Goal: Information Seeking & Learning: Learn about a topic

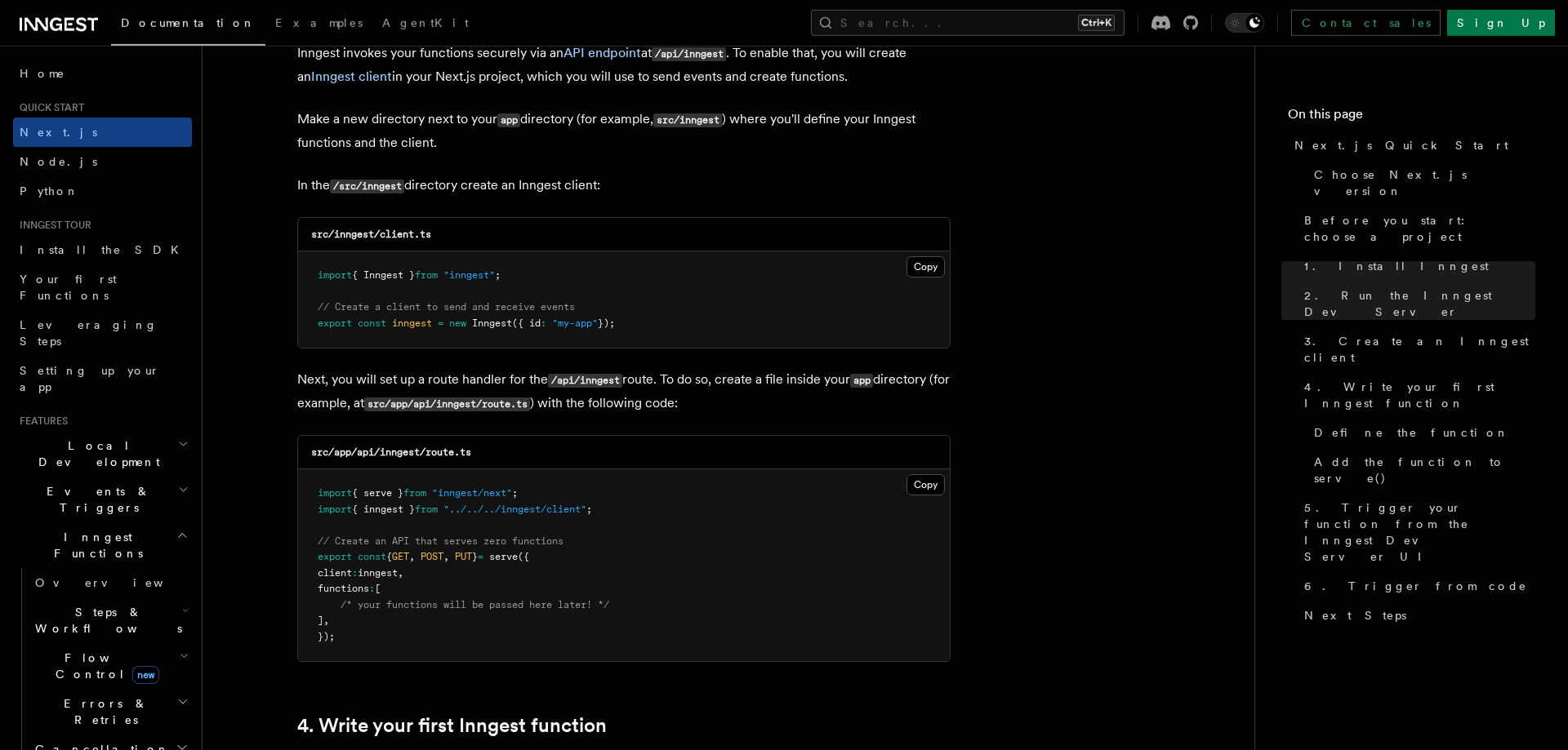
scroll to position [2040, 0]
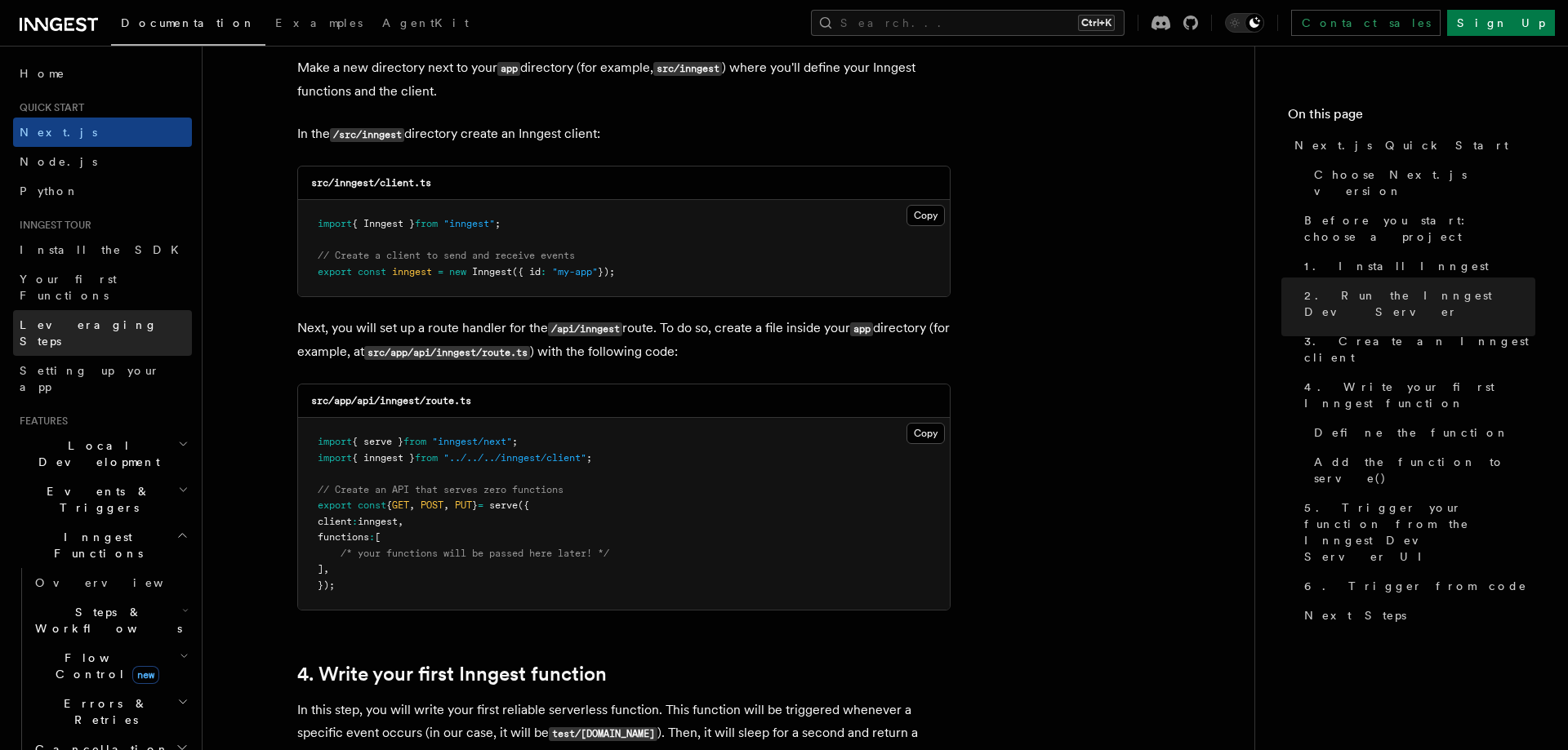
click at [176, 322] on link "Leveraging Steps" at bounding box center [102, 333] width 179 height 46
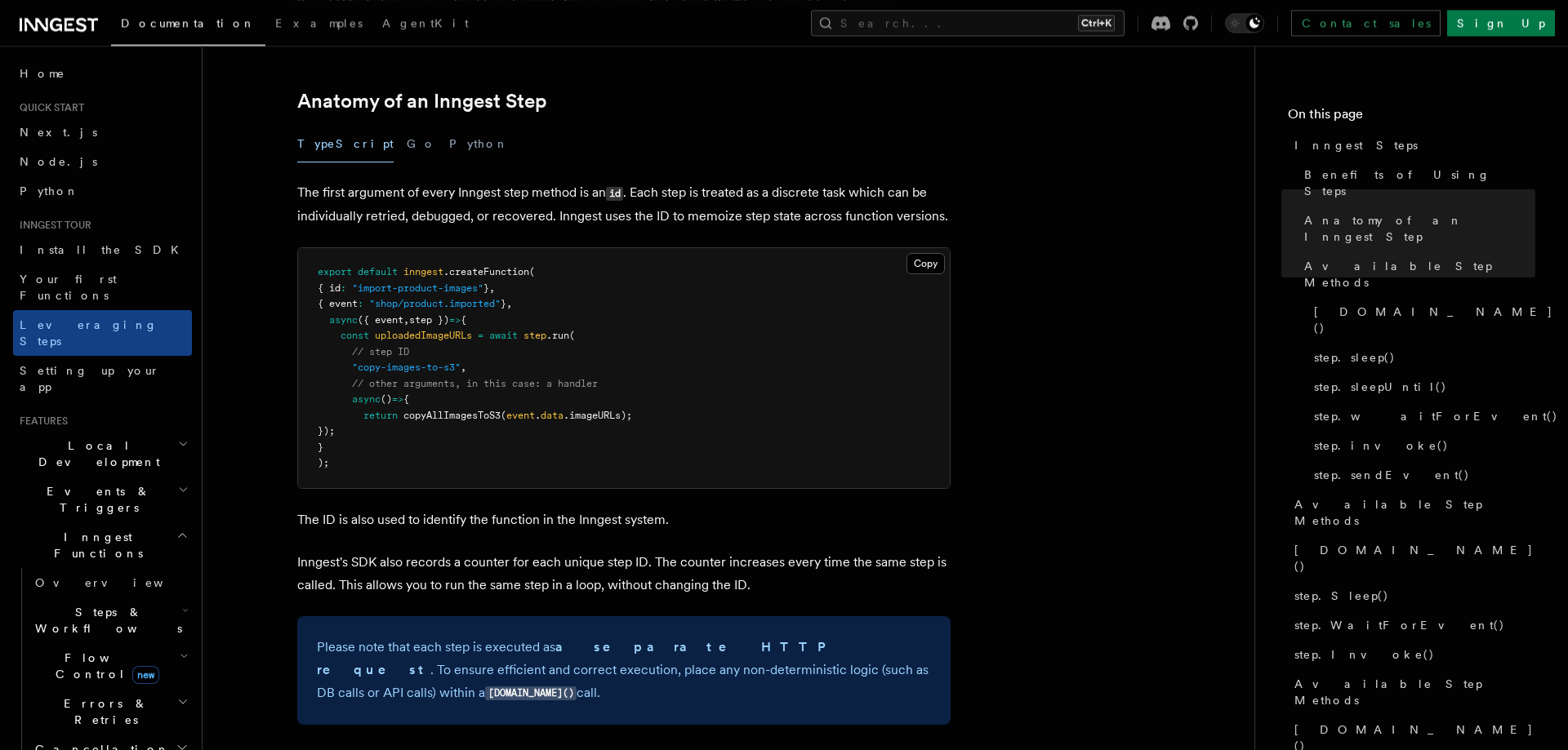
scroll to position [226, 0]
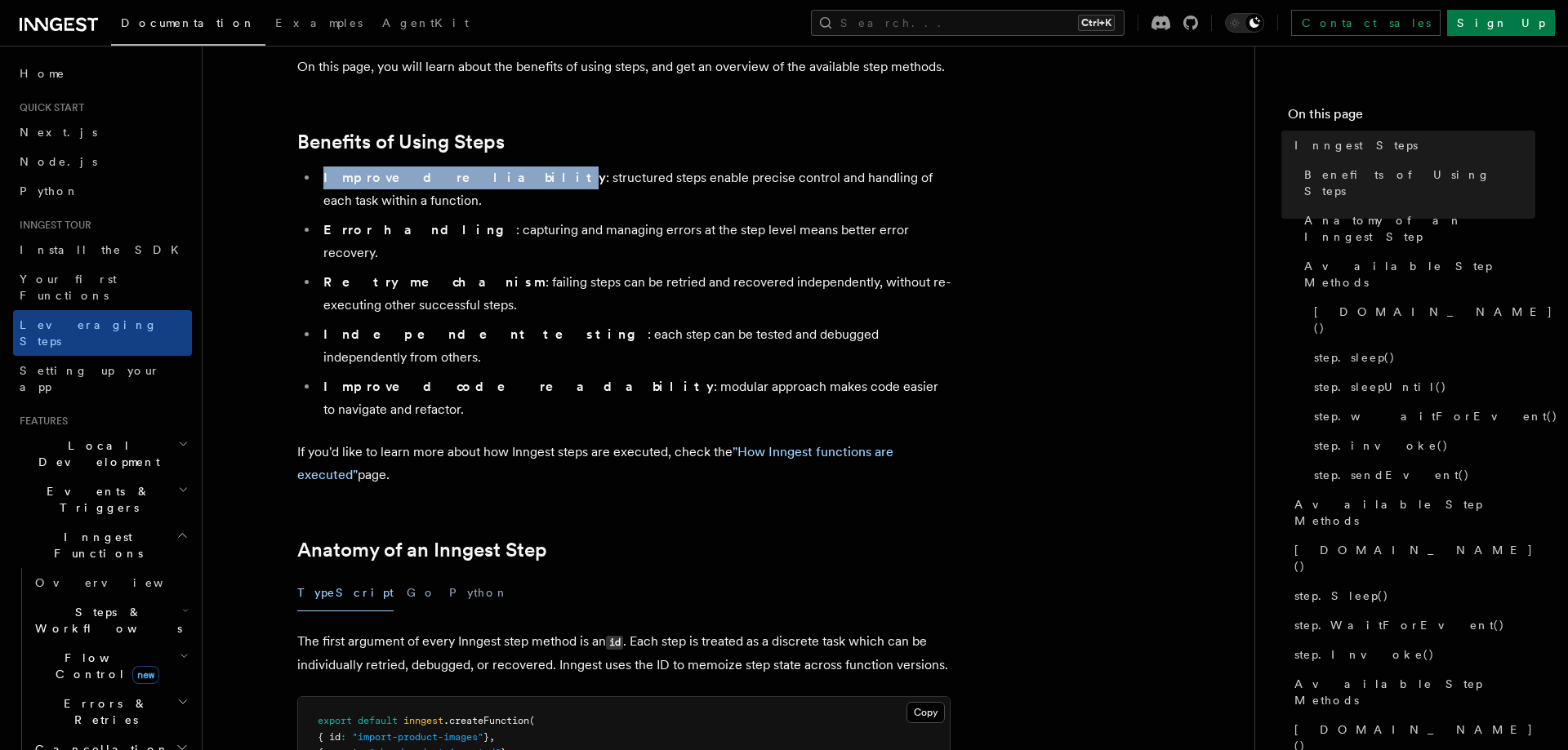
drag, startPoint x: 477, startPoint y: 183, endPoint x: 874, endPoint y: 171, distance: 397.2
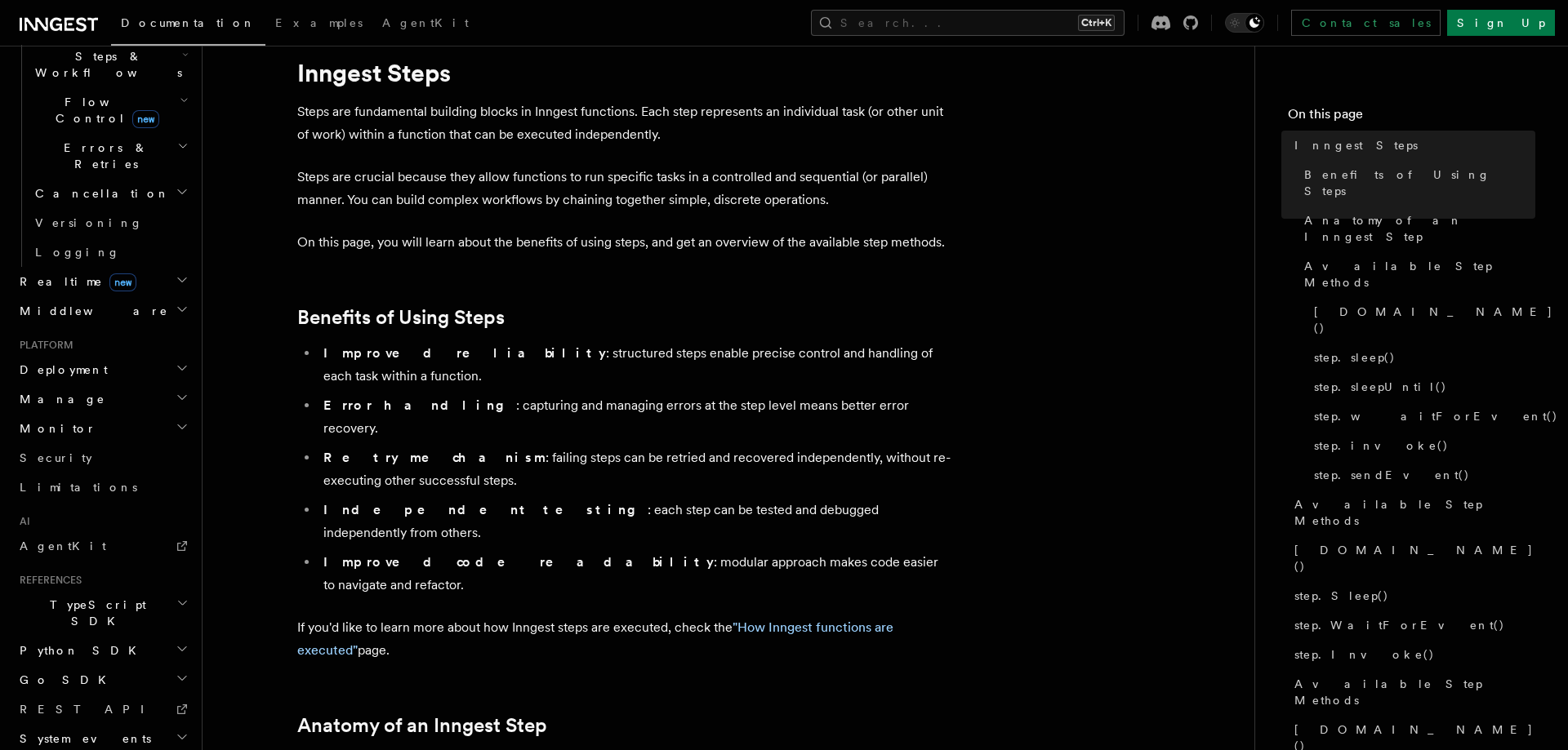
scroll to position [0, 0]
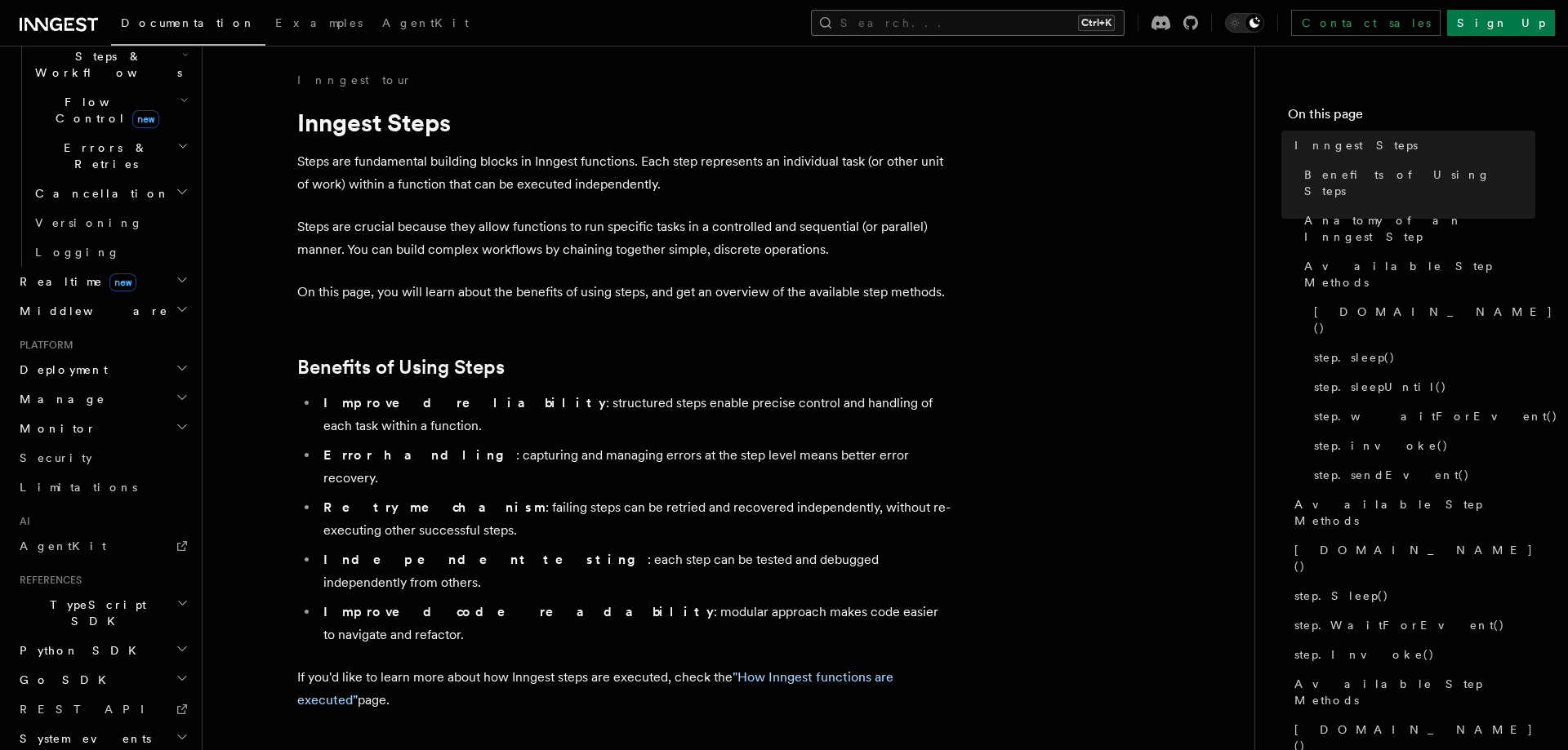
click at [1094, 16] on button "Search... Ctrl+K" at bounding box center [967, 23] width 313 height 26
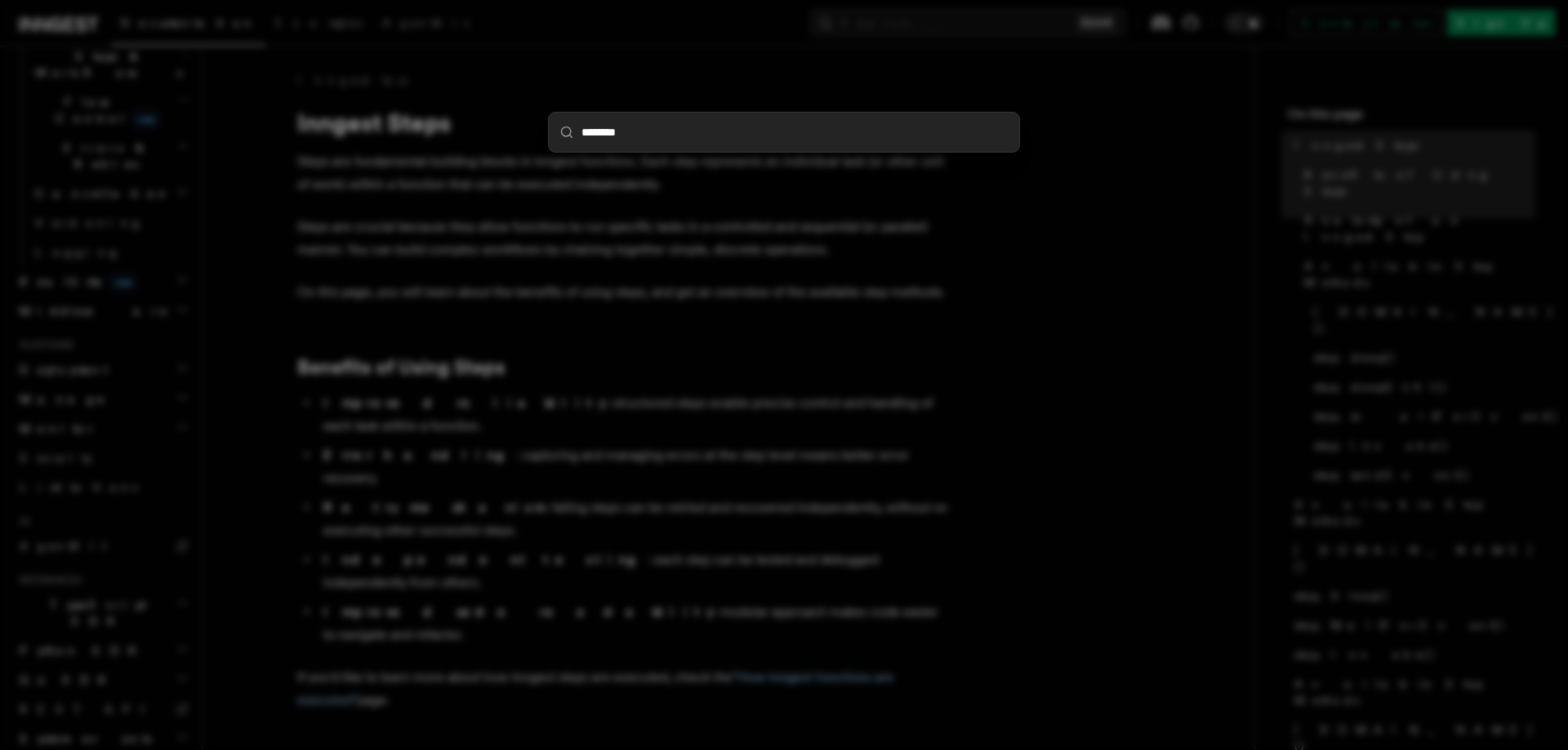
type input "********"
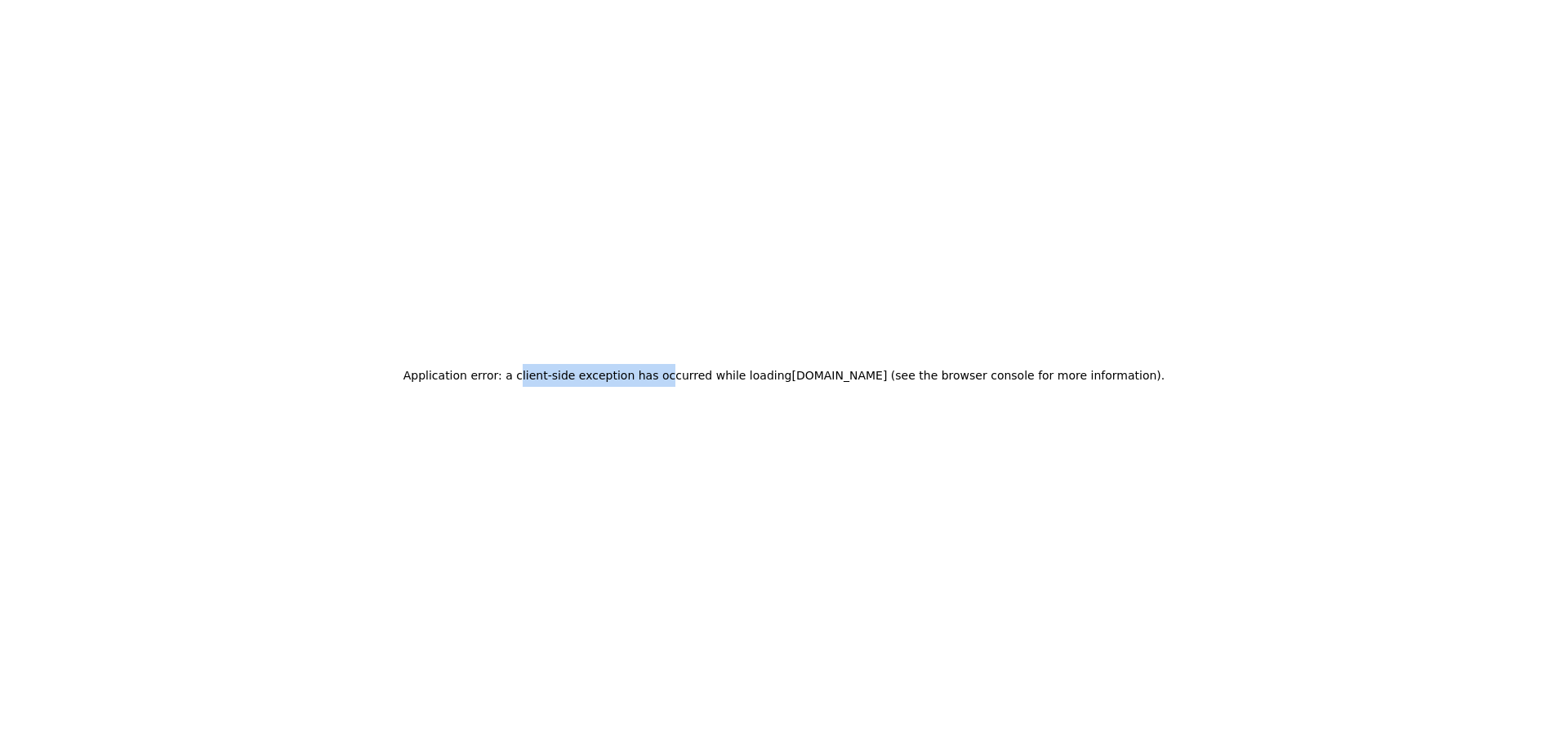
drag, startPoint x: 545, startPoint y: 367, endPoint x: 702, endPoint y: 422, distance: 166.4
click at [681, 383] on h2 "Application error: a client-side exception has occurred while loading [DOMAIN_N…" at bounding box center [785, 375] width 762 height 23
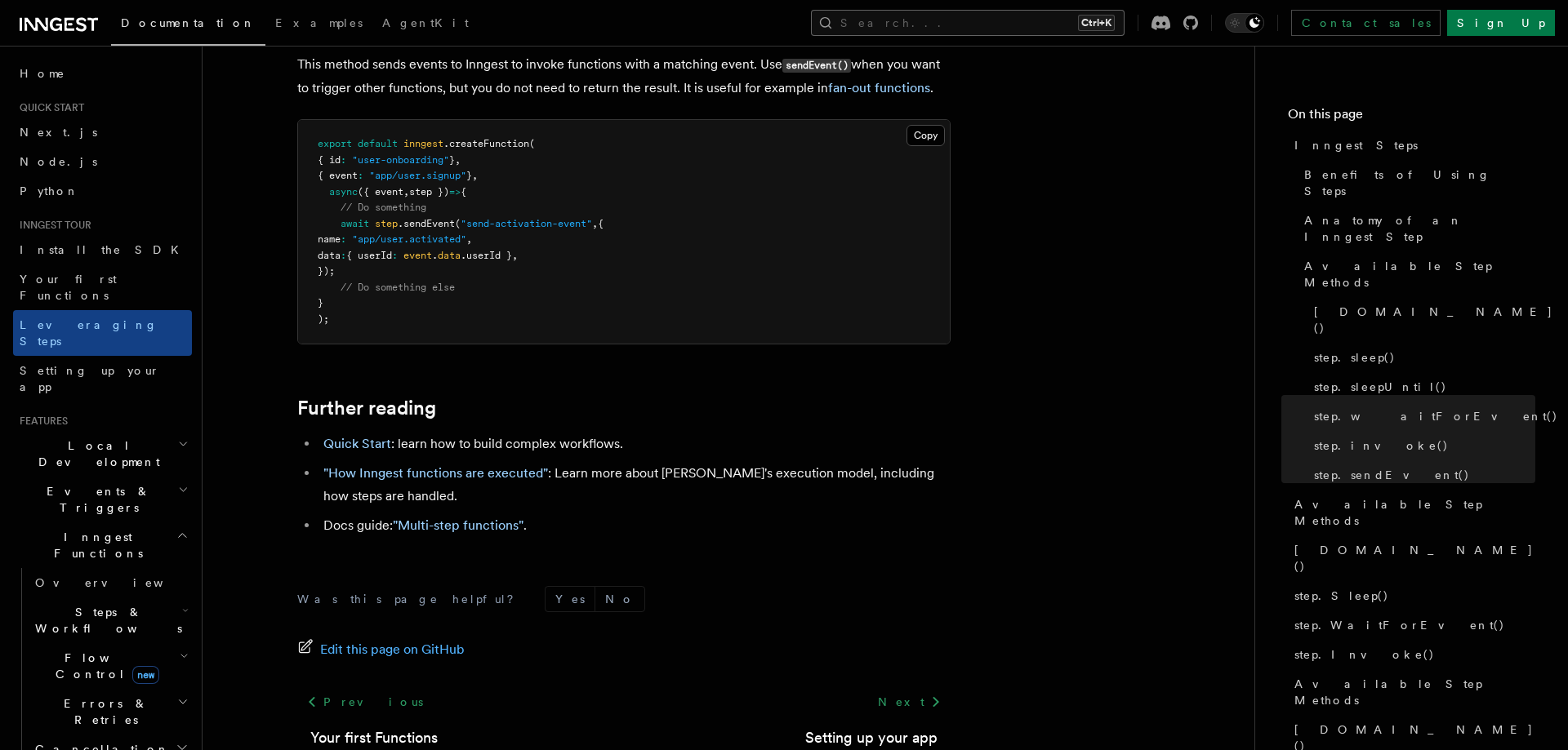
scroll to position [3565, 0]
click at [1123, 20] on button "Search... Ctrl+K" at bounding box center [967, 23] width 313 height 26
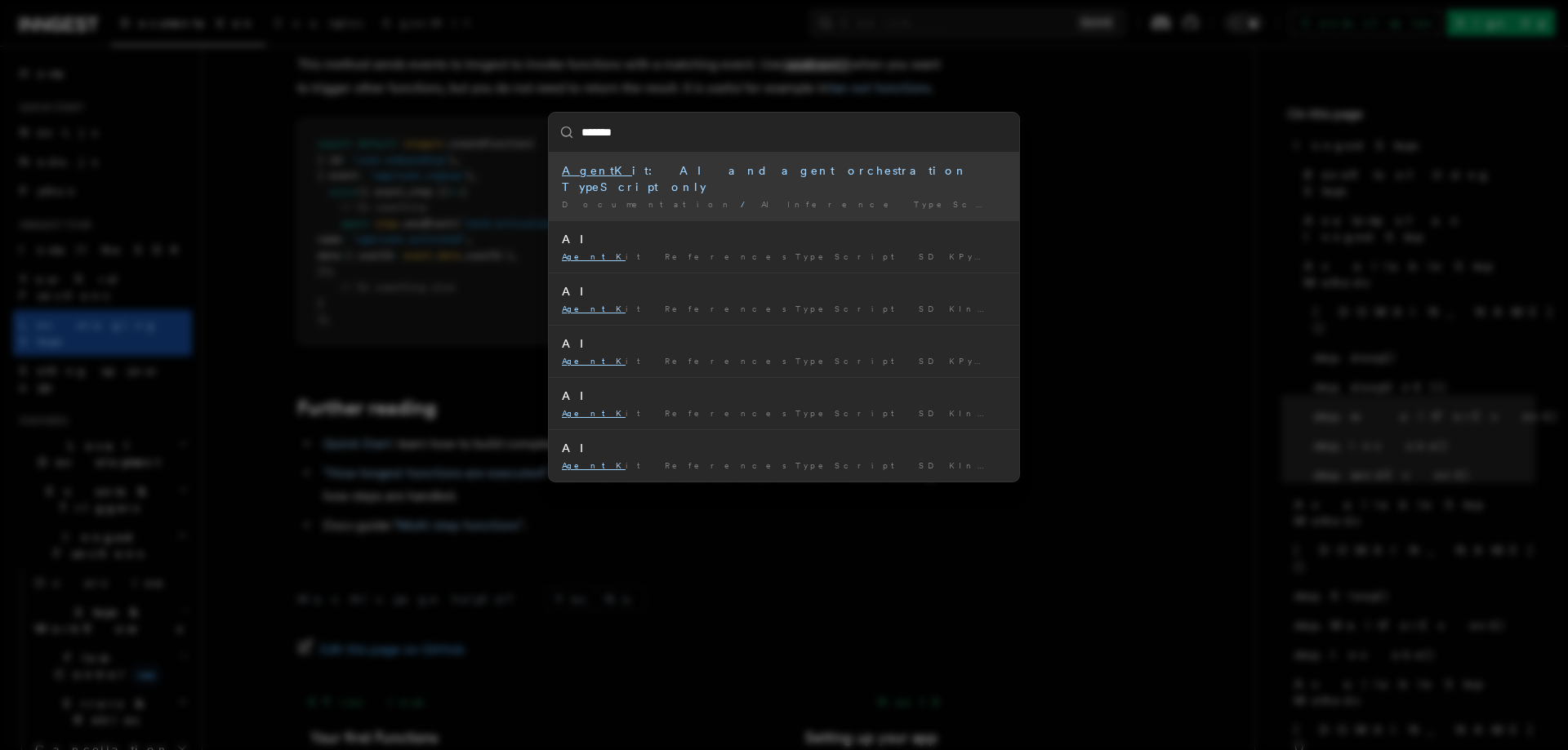
type input "********"
click at [866, 165] on div "AgentKit : AI and agent orchestration TypeScript only" at bounding box center [784, 178] width 445 height 33
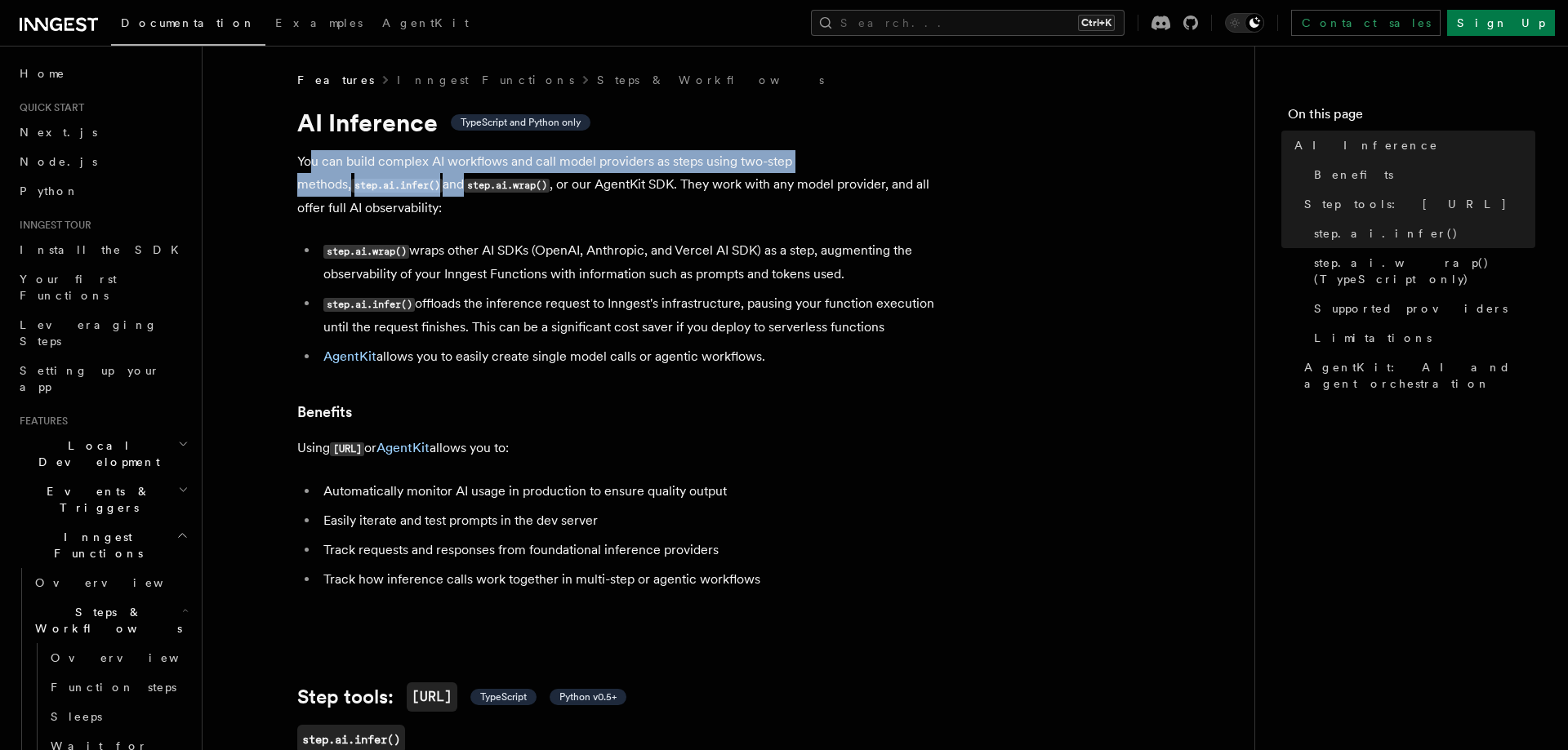
drag, startPoint x: 309, startPoint y: 169, endPoint x: 538, endPoint y: 175, distance: 229.1
click at [536, 175] on p "You can build complex AI workflows and call model providers as steps using two-…" at bounding box center [624, 185] width 654 height 70
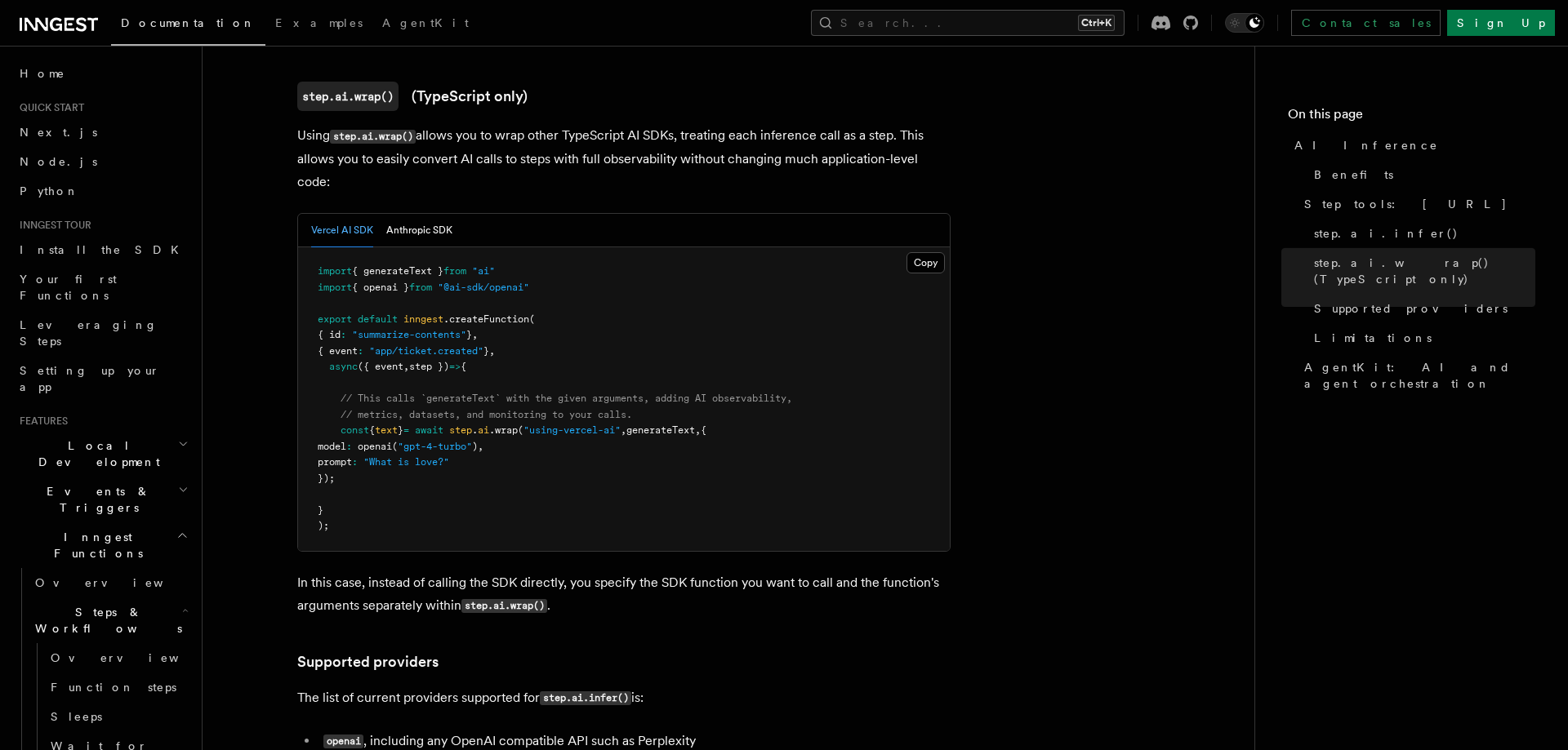
scroll to position [1465, 0]
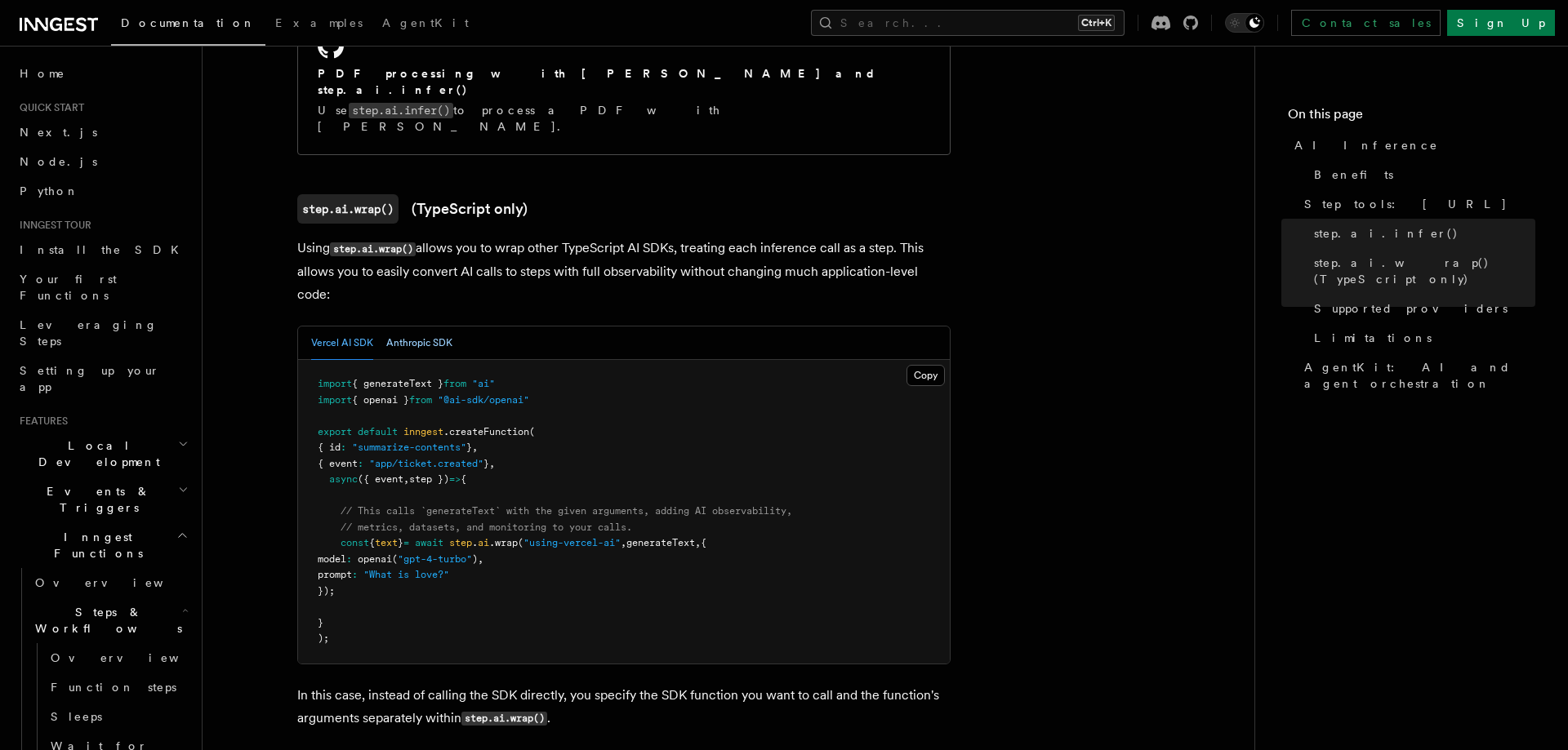
click at [414, 326] on button "Anthropic SDK" at bounding box center [419, 343] width 66 height 34
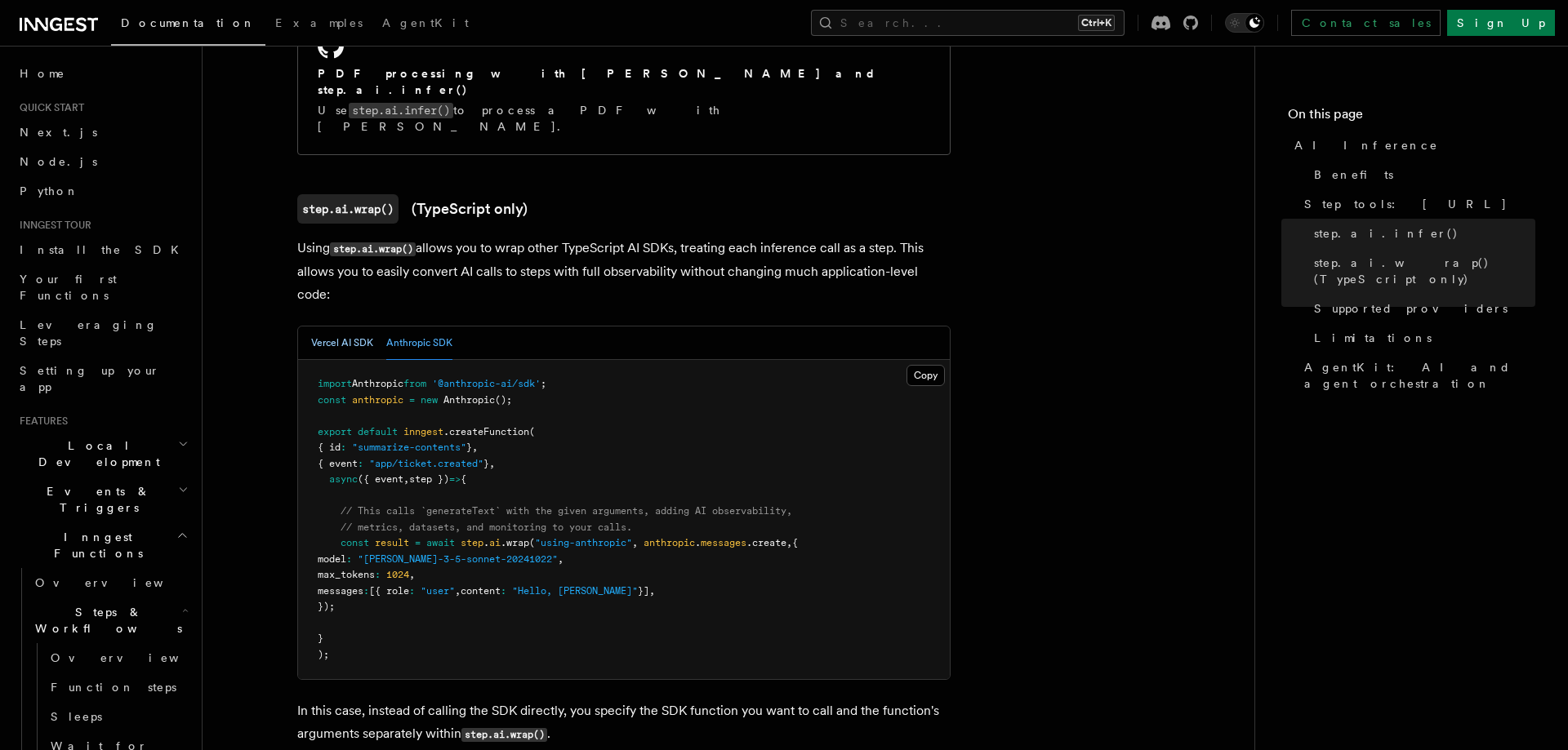
click at [356, 326] on button "Vercel AI SDK" at bounding box center [342, 343] width 62 height 34
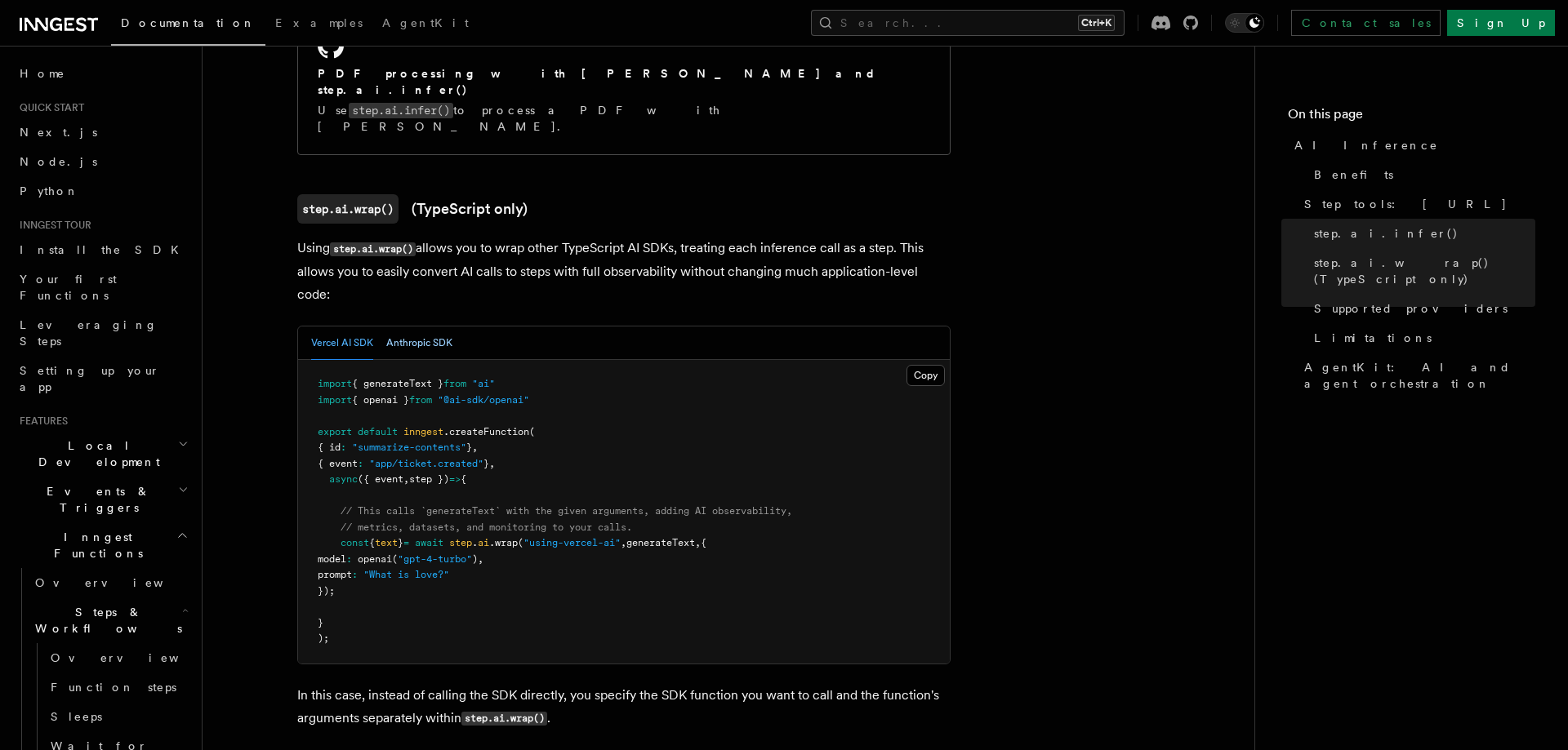
click at [437, 326] on button "Anthropic SDK" at bounding box center [419, 343] width 66 height 34
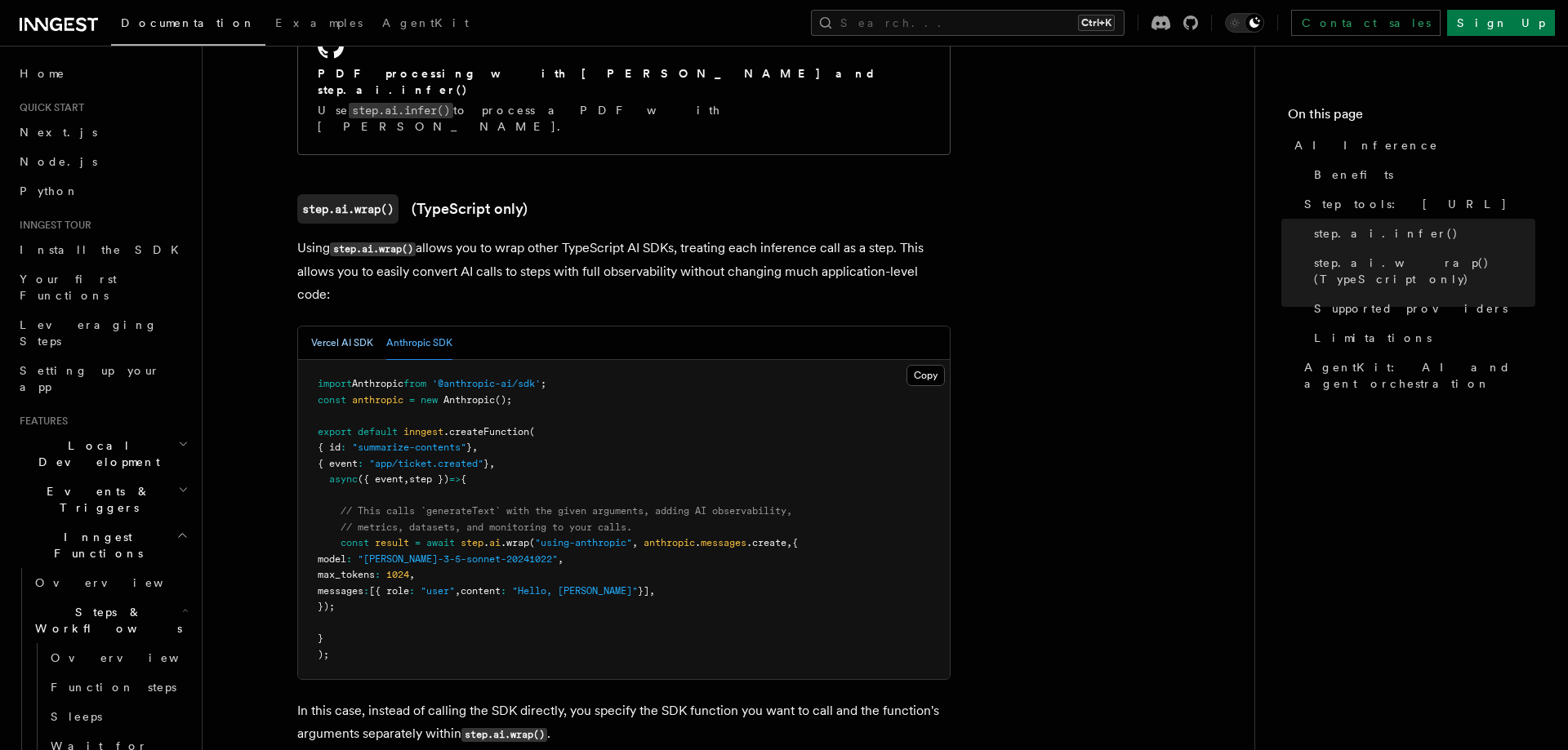
click at [348, 326] on button "Vercel AI SDK" at bounding box center [342, 343] width 62 height 34
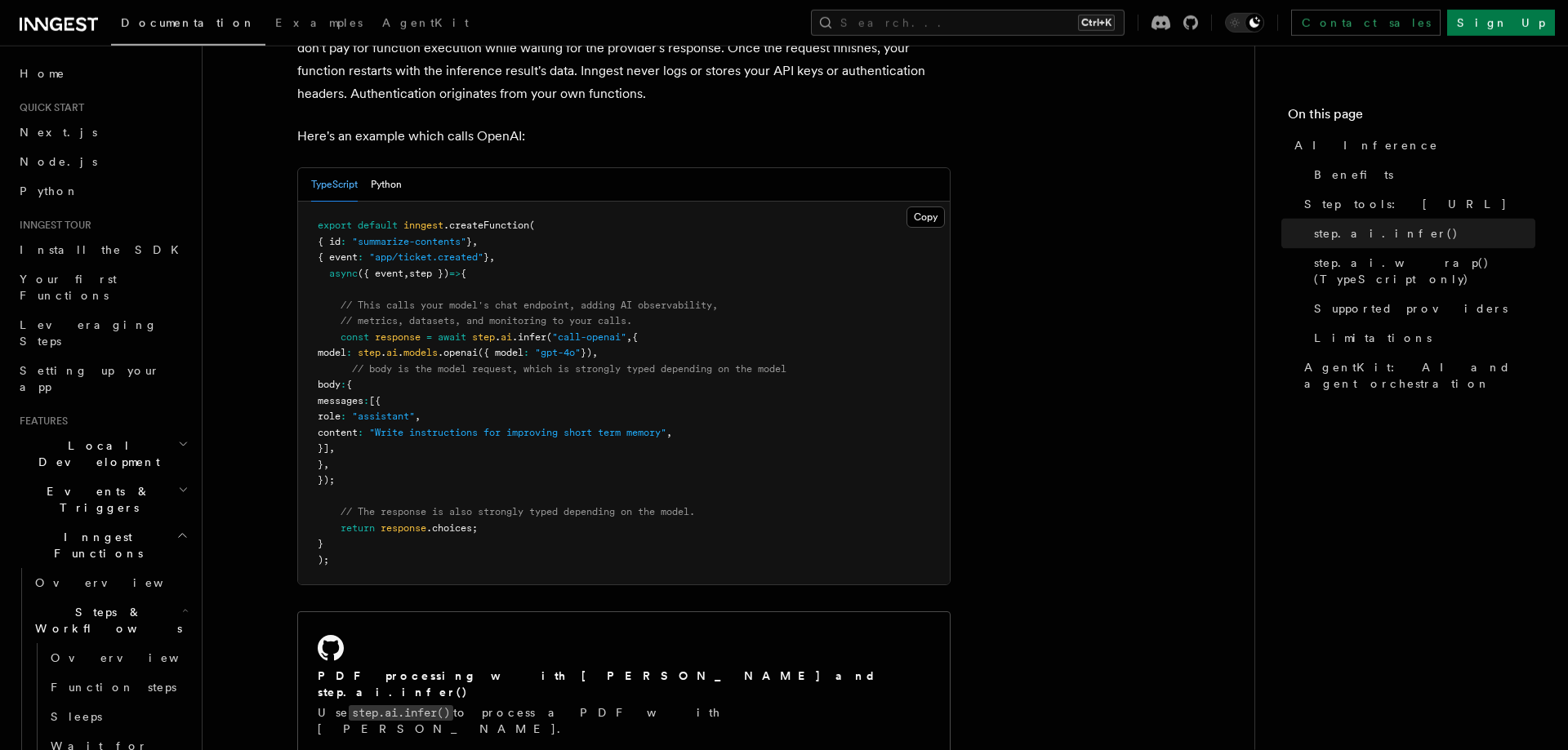
scroll to position [914, 0]
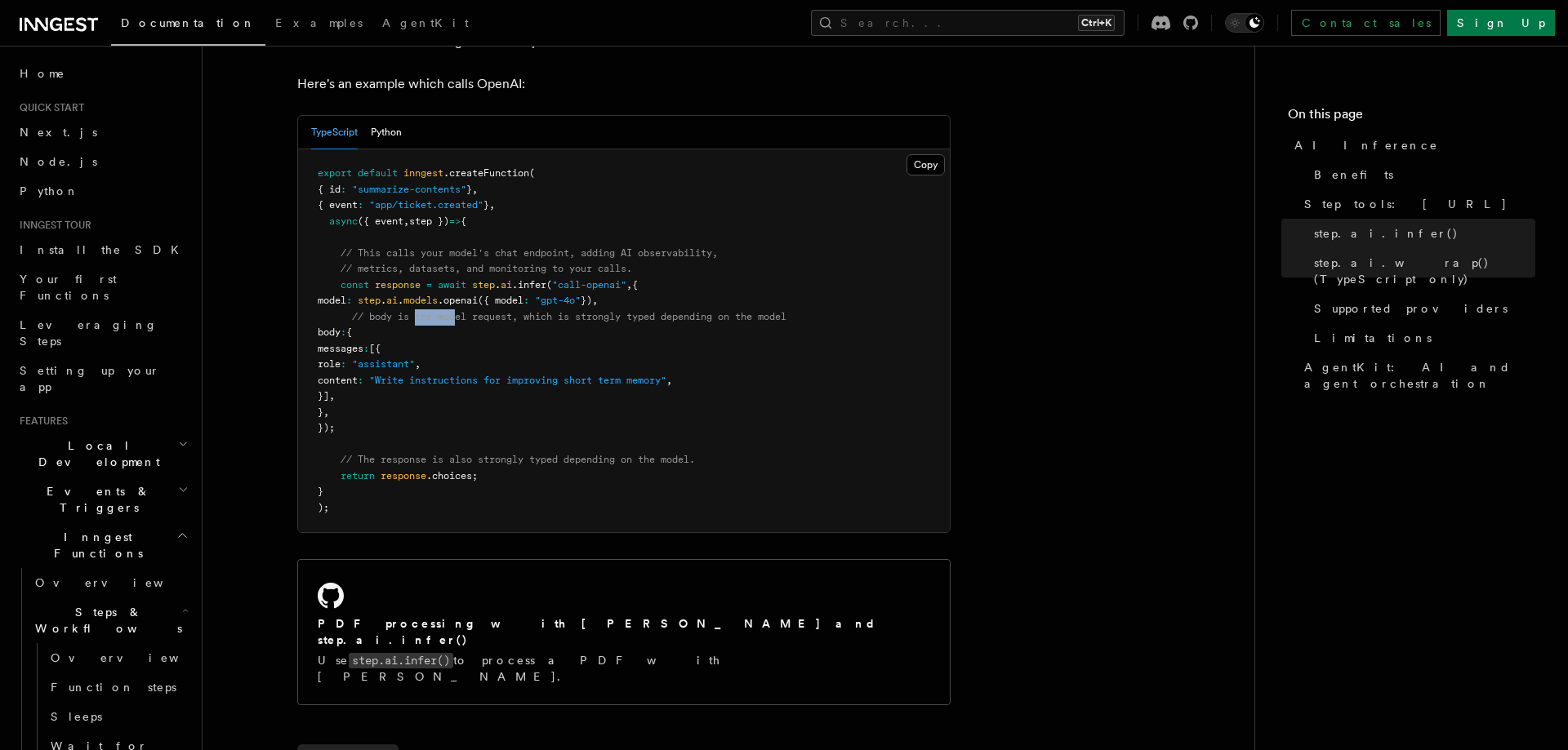
drag, startPoint x: 415, startPoint y: 319, endPoint x: 468, endPoint y: 317, distance: 53.0
click at [463, 317] on span "// body is the model request, which is strongly typed depending on the model" at bounding box center [569, 316] width 435 height 11
click at [498, 320] on span "// body is the model request, which is strongly typed depending on the model" at bounding box center [569, 316] width 435 height 11
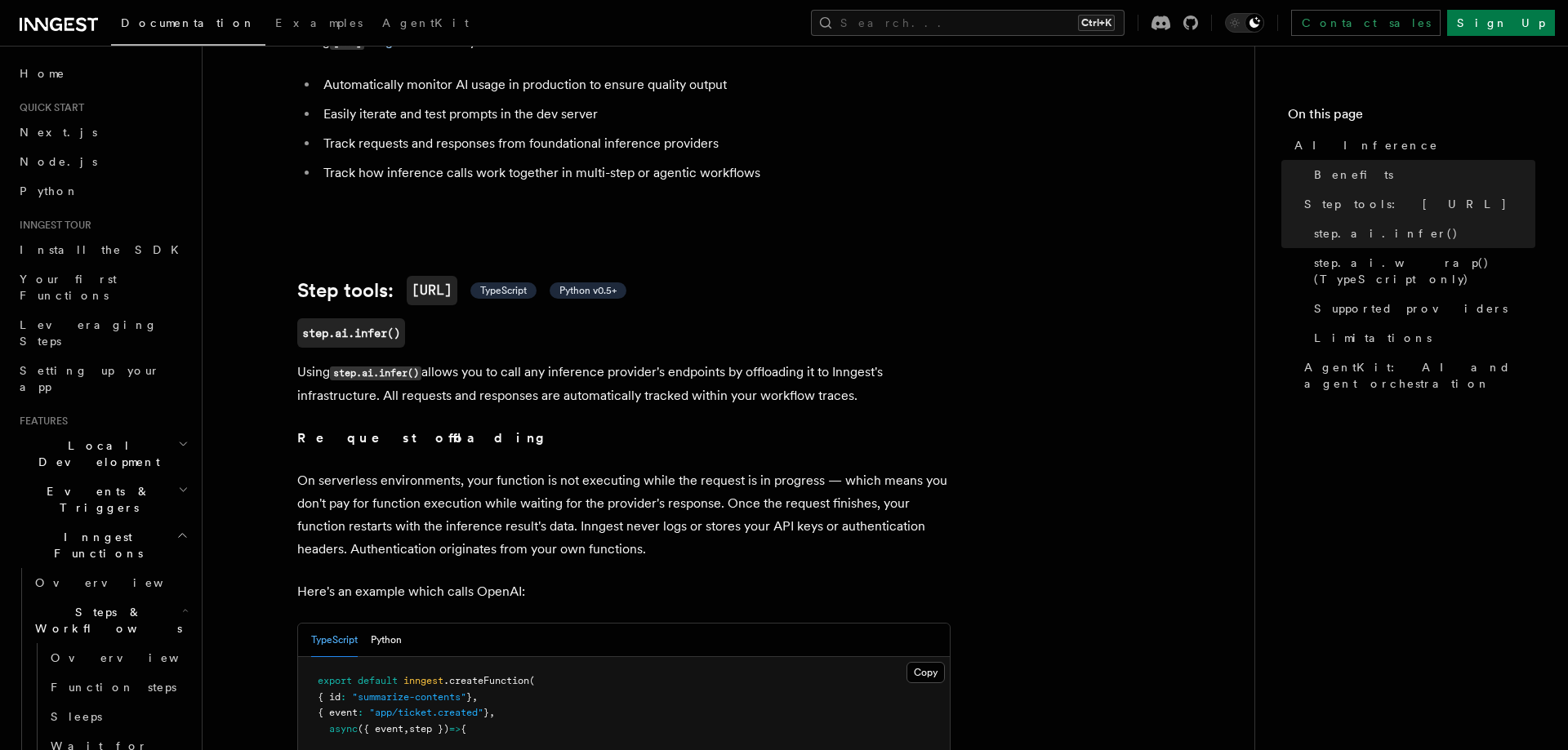
scroll to position [451, 0]
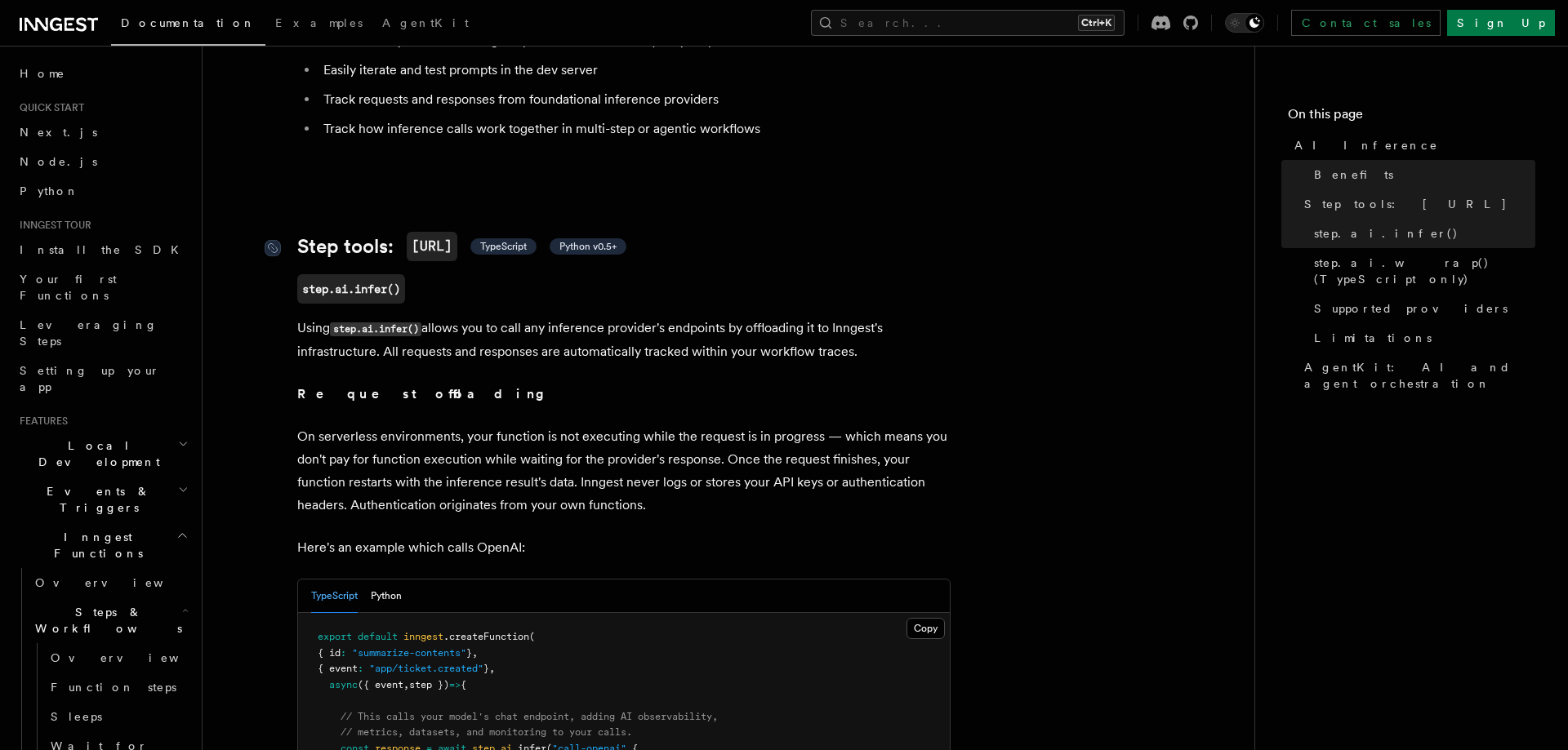
click at [539, 260] on link "Step tools: step.ai TypeScript Python v0.5+" at bounding box center [462, 247] width 329 height 30
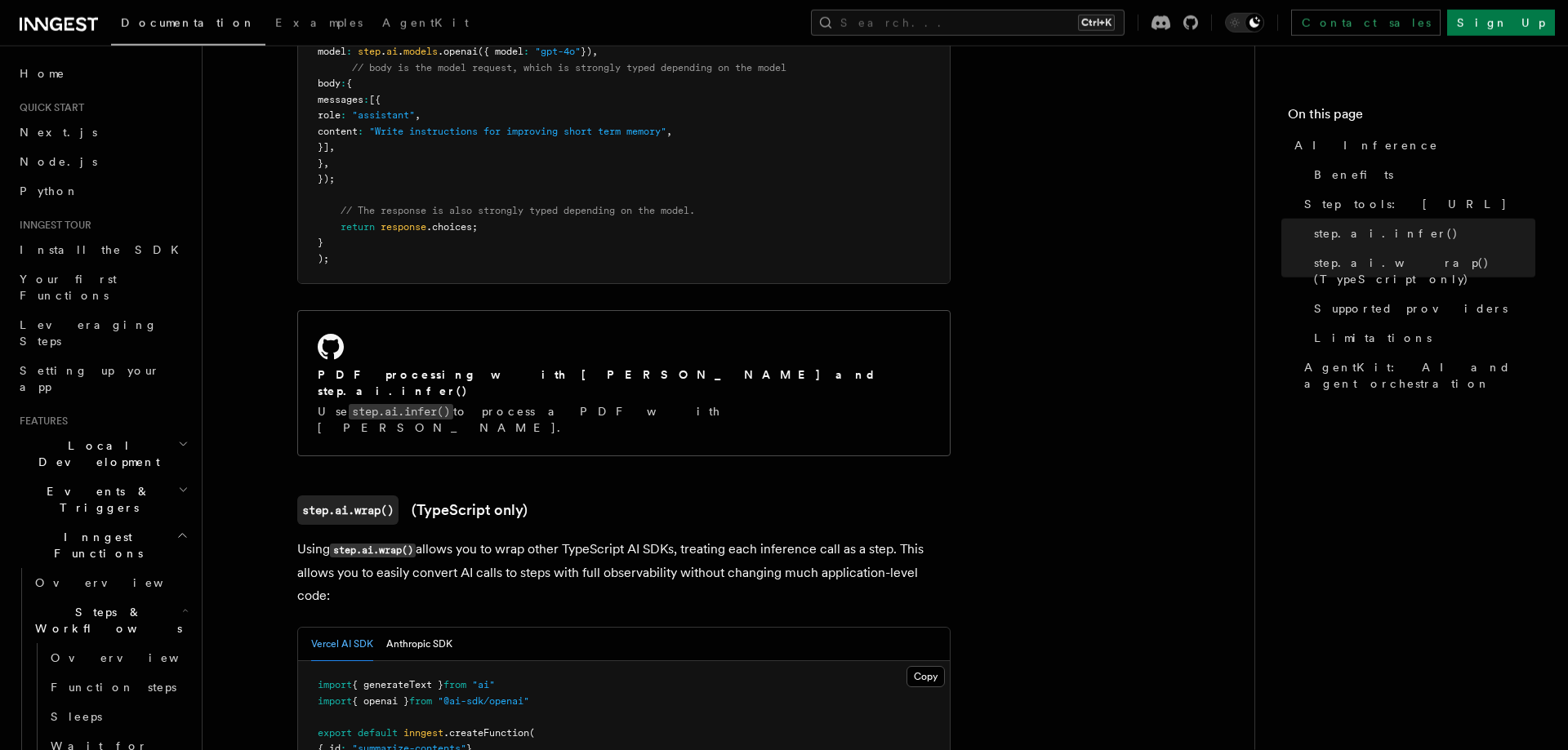
scroll to position [1173, 0]
